Goal: Use online tool/utility: Use online tool/utility

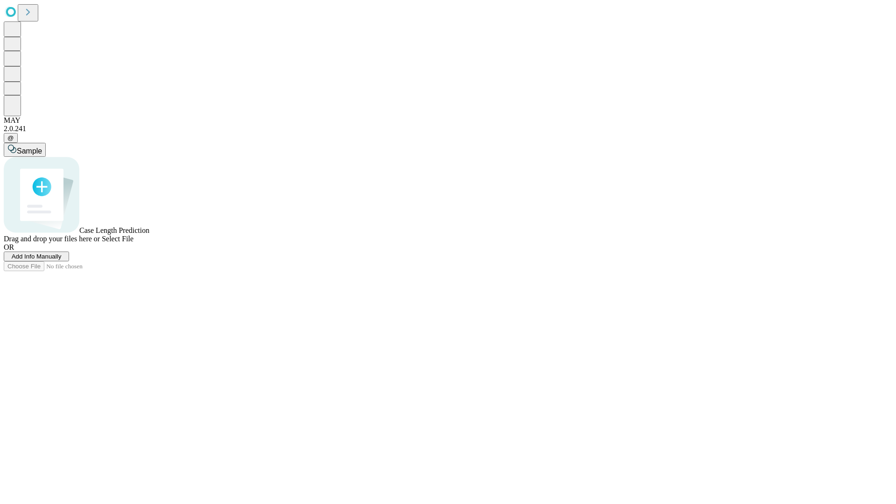
click at [133, 243] on span "Select File" at bounding box center [118, 239] width 32 height 8
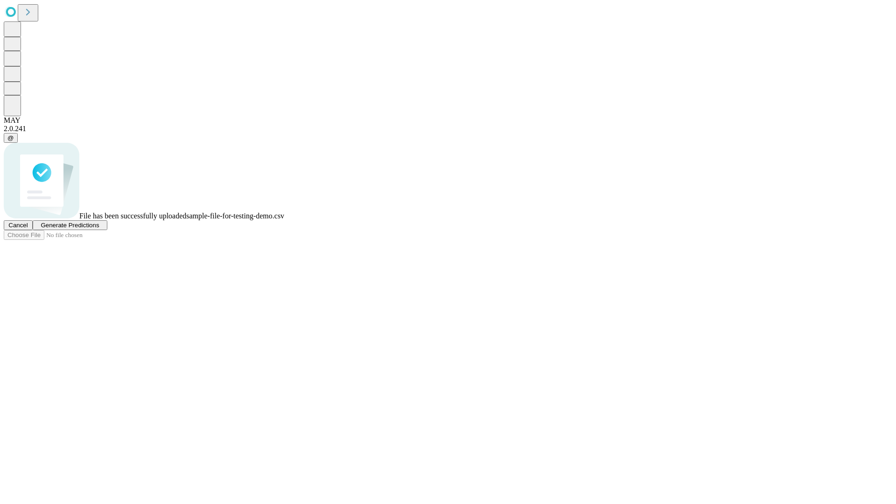
click at [99, 229] on span "Generate Predictions" at bounding box center [70, 225] width 58 height 7
